Goal: Task Accomplishment & Management: Use online tool/utility

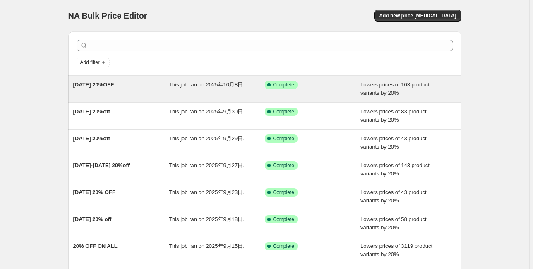
click at [114, 85] on span "2025/10/08 20%OFF" at bounding box center [93, 85] width 41 height 6
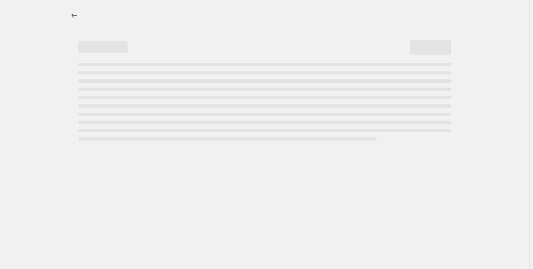
select select "percentage"
select select "tag"
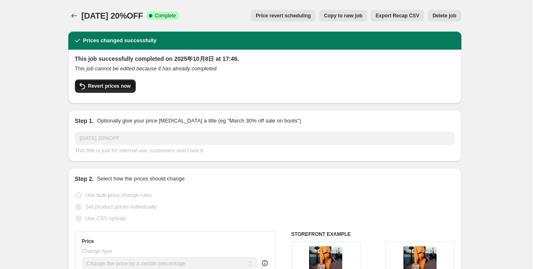
click at [89, 83] on span "Revert prices now" at bounding box center [109, 86] width 43 height 7
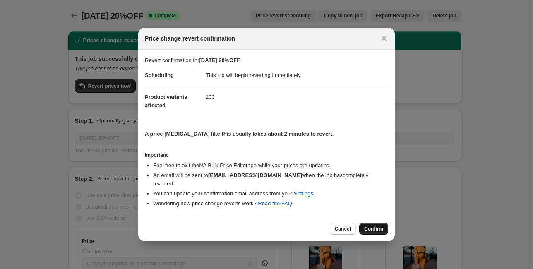
click at [369, 226] on span "Confirm" at bounding box center [373, 229] width 19 height 7
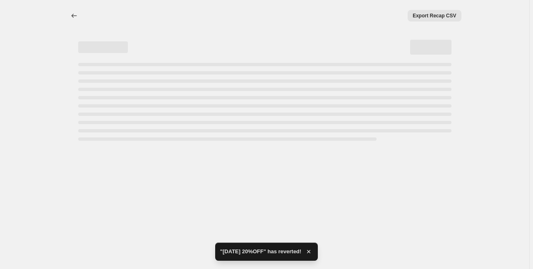
select select "percentage"
select select "tag"
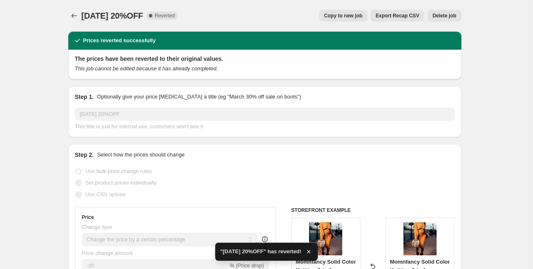
click at [451, 15] on span "Delete job" at bounding box center [445, 15] width 24 height 7
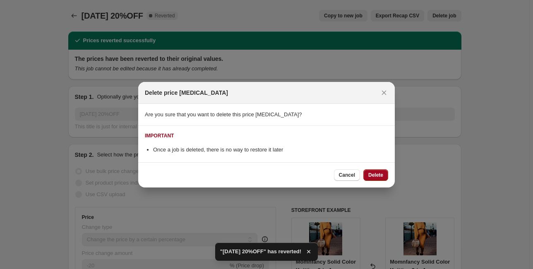
click at [382, 176] on span "Delete" at bounding box center [376, 175] width 15 height 7
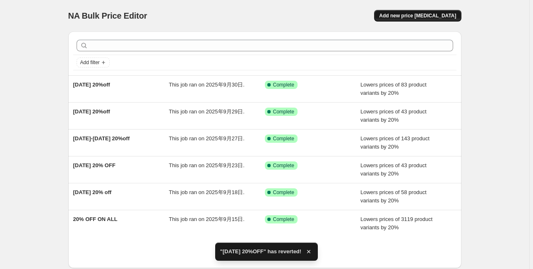
click at [434, 13] on span "Add new price change job" at bounding box center [417, 15] width 77 height 7
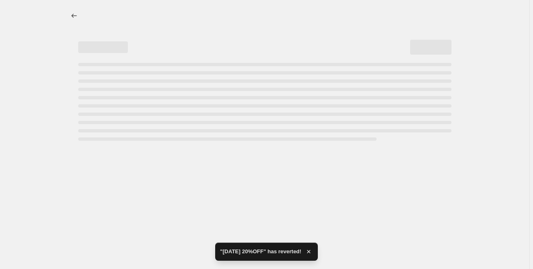
select select "percentage"
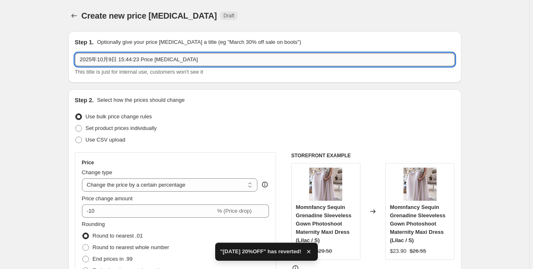
click at [142, 60] on input "2025年10月9日 15:44:23 Price change job" at bounding box center [265, 59] width 380 height 13
drag, startPoint x: 189, startPoint y: 58, endPoint x: 36, endPoint y: 53, distance: 152.9
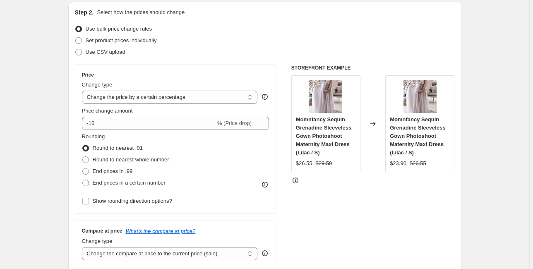
scroll to position [99, 0]
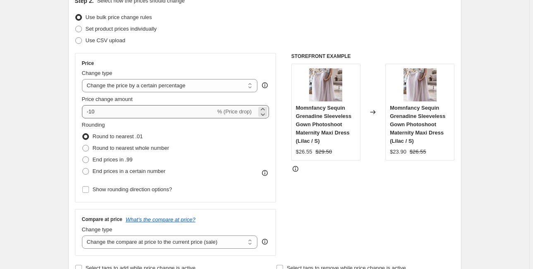
type input "2025/10/08 20%OFF"
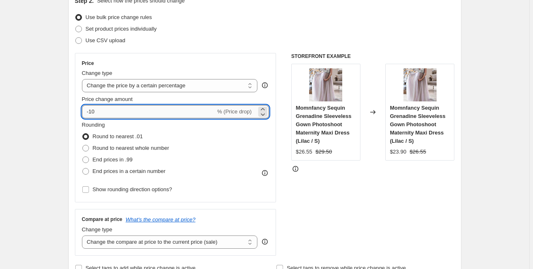
click at [122, 113] on input "-10" at bounding box center [149, 111] width 134 height 13
type input "-1"
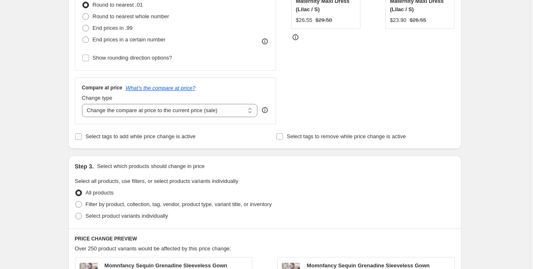
scroll to position [232, 0]
type input "-20"
click at [109, 205] on span "Filter by product, collection, tag, vendor, product type, variant title, or inv…" at bounding box center [179, 203] width 186 height 6
click at [76, 201] on input "Filter by product, collection, tag, vendor, product type, variant title, or inv…" at bounding box center [75, 200] width 0 height 0
radio input "true"
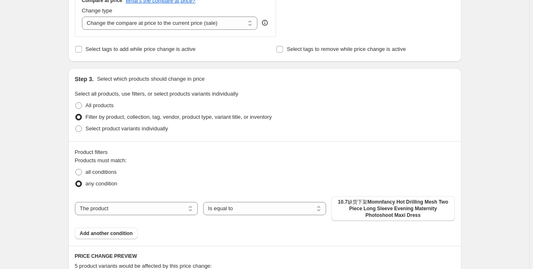
scroll to position [331, 0]
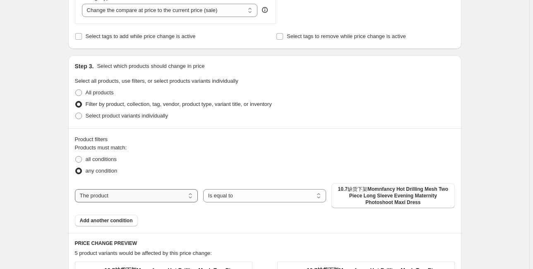
click at [101, 199] on select "The product The product's collection The product's tag The product's vendor The…" at bounding box center [136, 195] width 123 height 13
select select "tag"
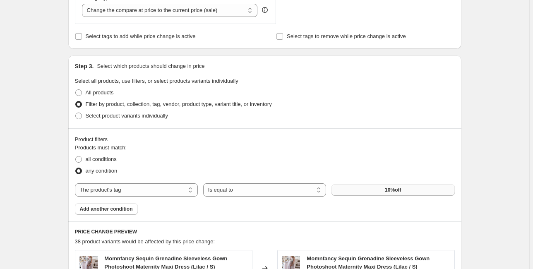
click at [383, 191] on button "10%off" at bounding box center [393, 190] width 123 height 12
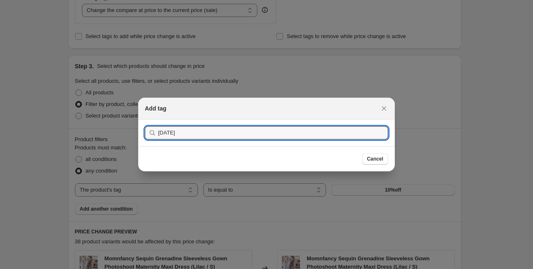
type input "2025/10/08"
click at [145, 120] on button "Submit" at bounding box center [157, 124] width 24 height 9
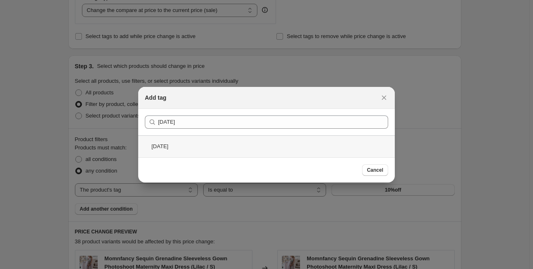
click at [213, 142] on div "2025/10/08" at bounding box center [266, 146] width 257 height 22
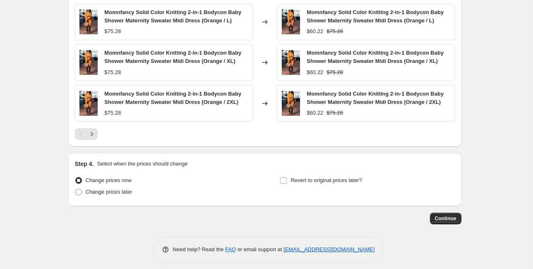
scroll to position [664, 0]
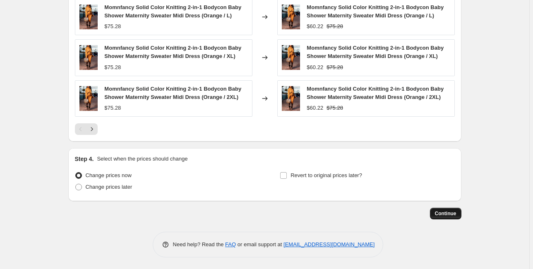
click at [449, 213] on span "Continue" at bounding box center [446, 213] width 22 height 7
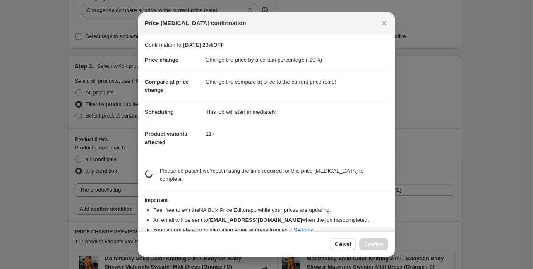
scroll to position [0, 0]
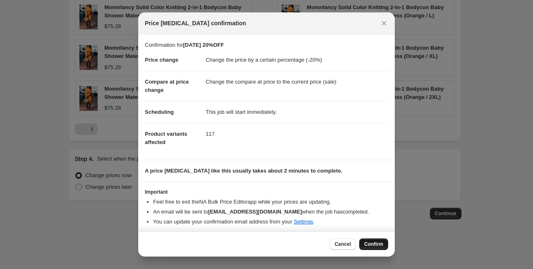
click at [373, 246] on span "Confirm" at bounding box center [373, 244] width 19 height 7
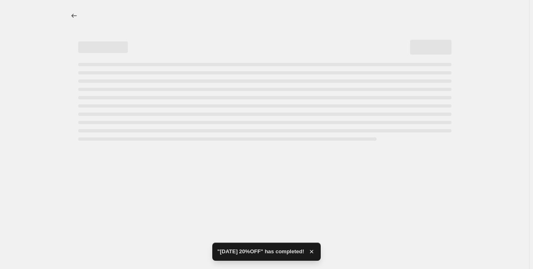
select select "percentage"
select select "tag"
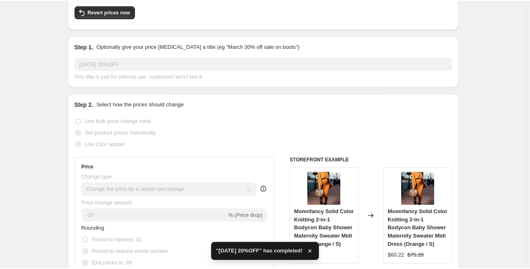
scroll to position [133, 0]
